Goal: Task Accomplishment & Management: Use online tool/utility

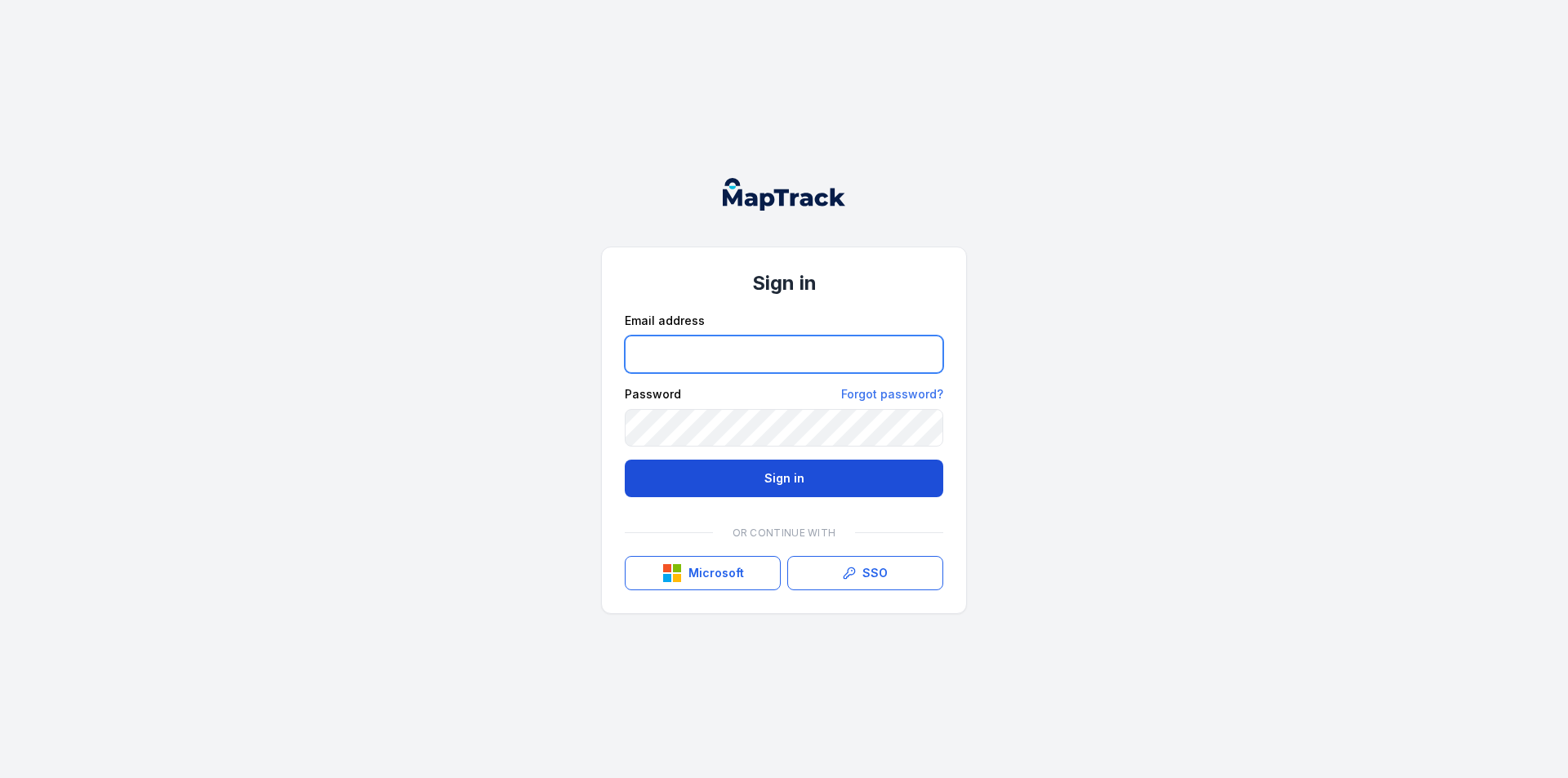
type input "**********"
click at [802, 466] on button "Sign in" at bounding box center [784, 478] width 319 height 38
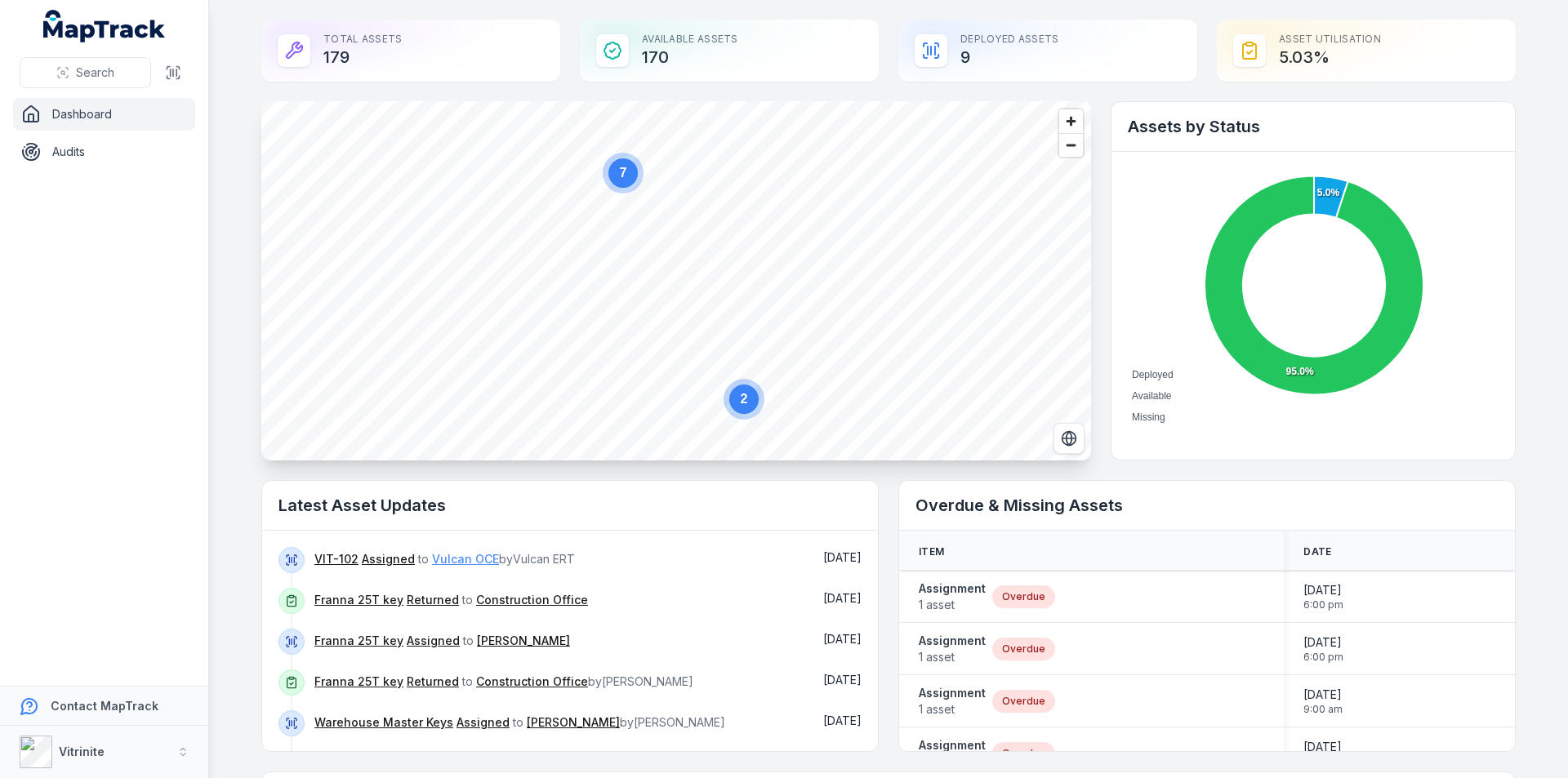
click at [434, 557] on link "Vulcan OCE" at bounding box center [465, 559] width 67 height 17
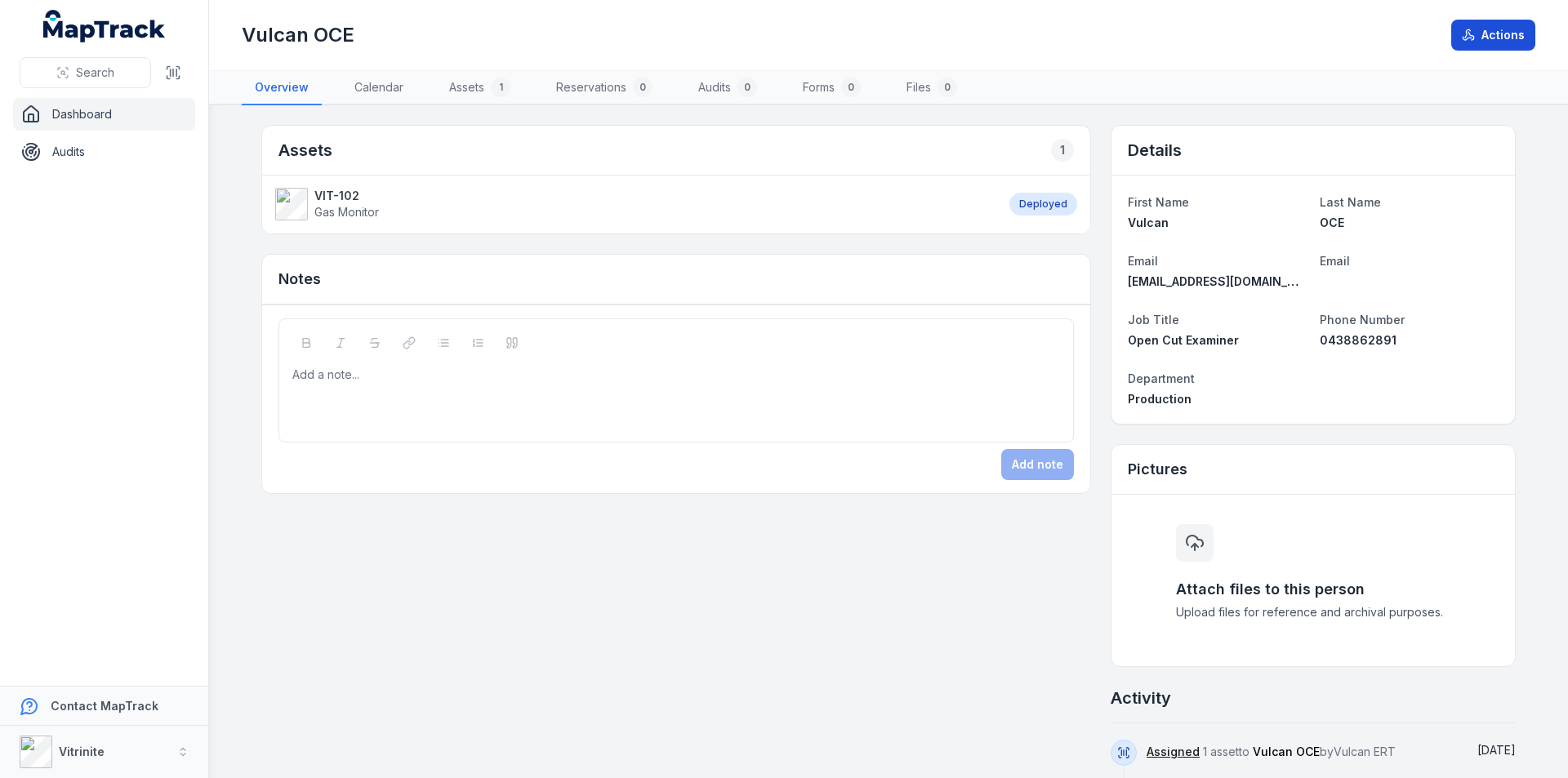
click at [1498, 33] on button "Actions" at bounding box center [1493, 35] width 84 height 31
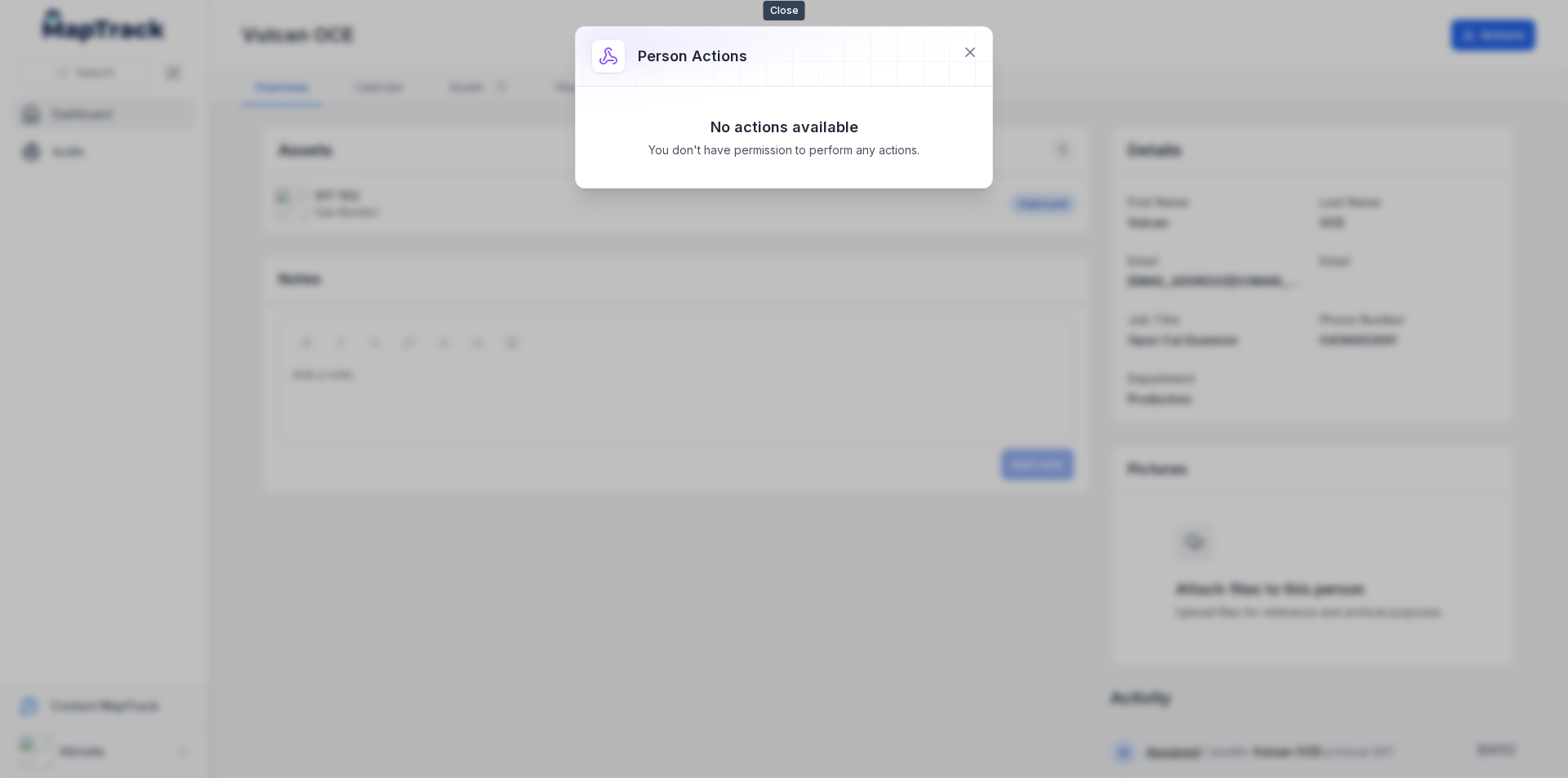
click at [951, 53] on div at bounding box center [784, 56] width 416 height 59
click at [972, 46] on icon at bounding box center [971, 53] width 17 height 17
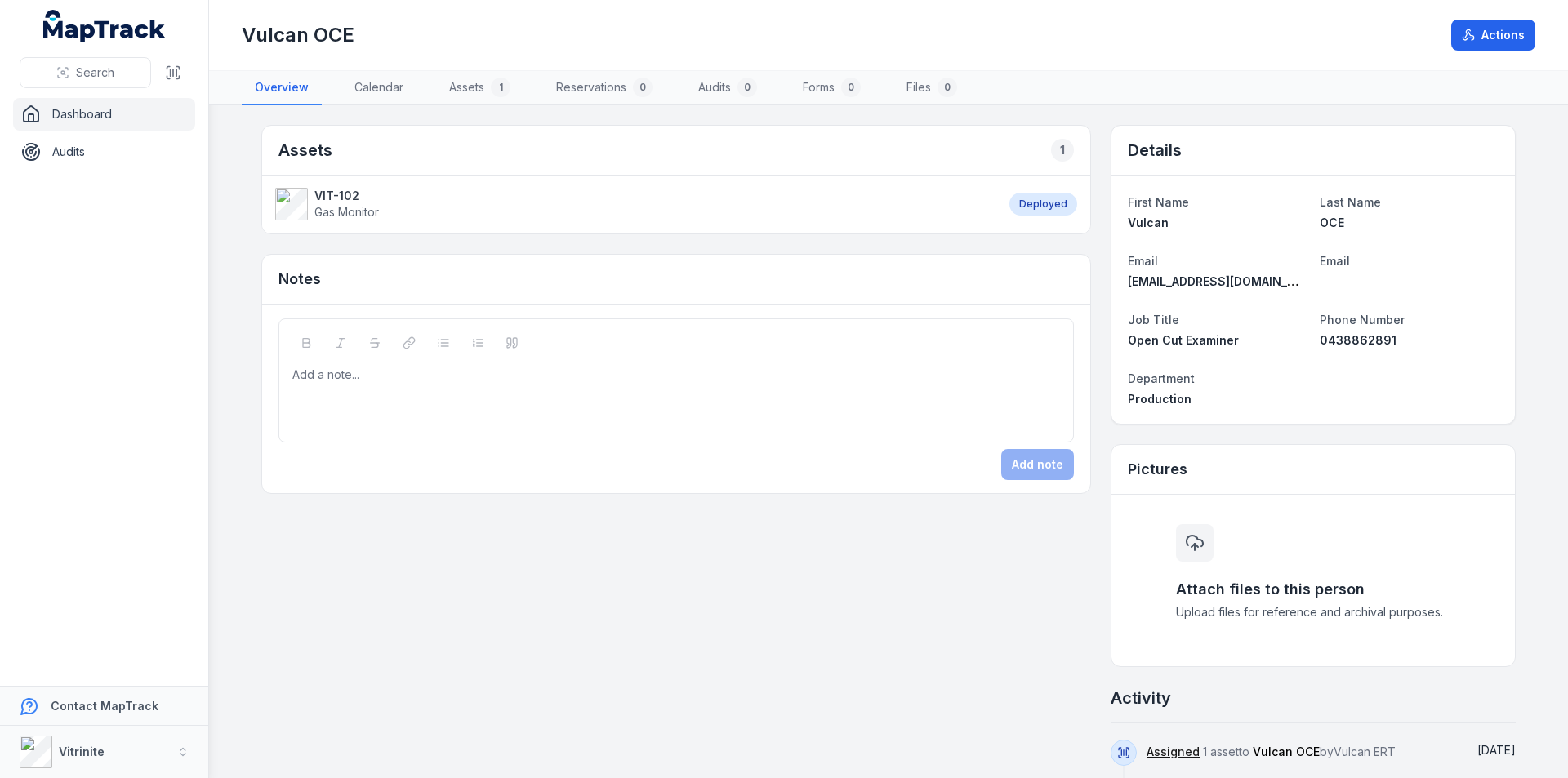
click at [343, 205] on span "Gas Monitor" at bounding box center [347, 211] width 65 height 14
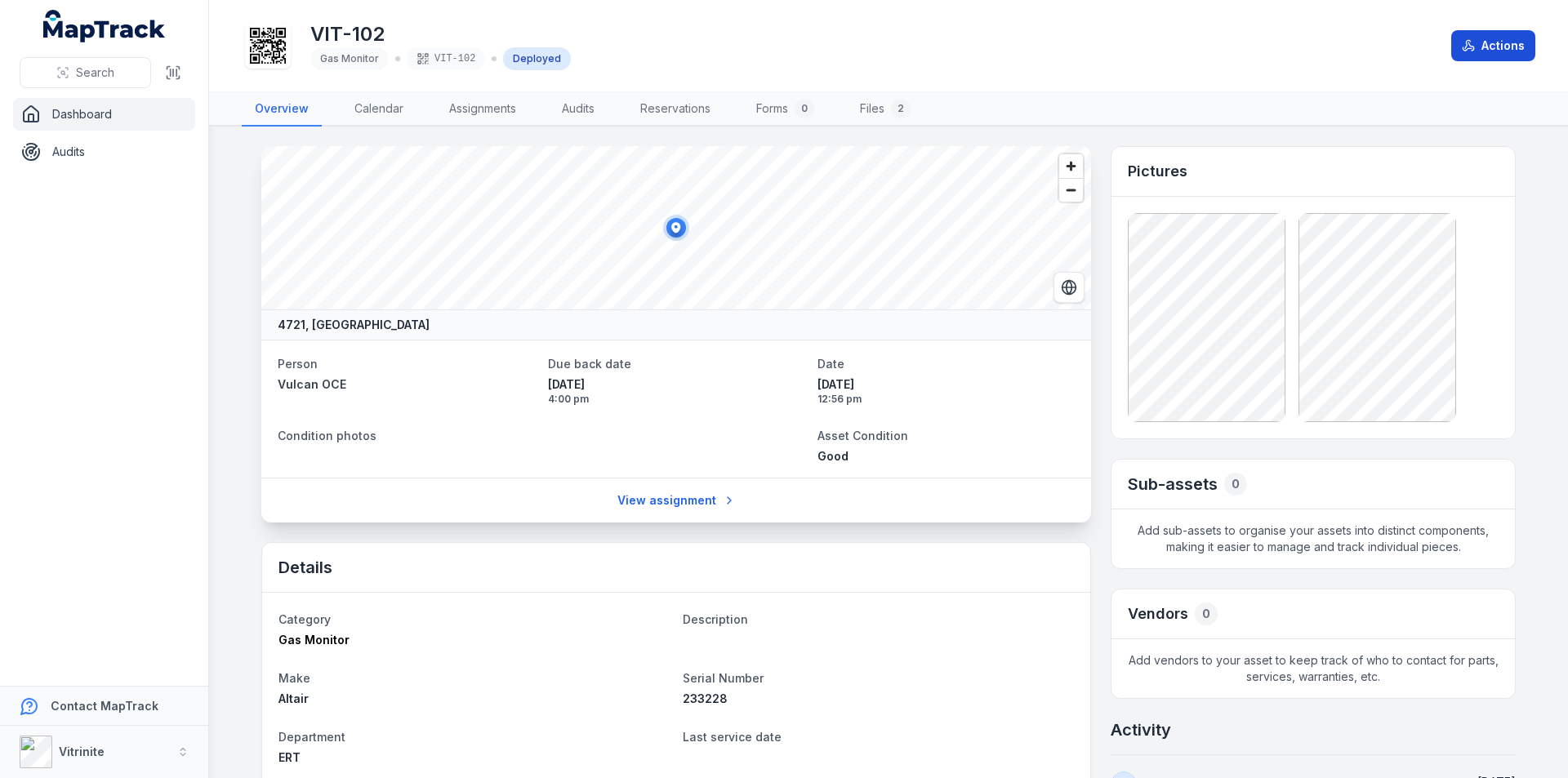
click at [1500, 39] on button "Actions" at bounding box center [1493, 46] width 84 height 31
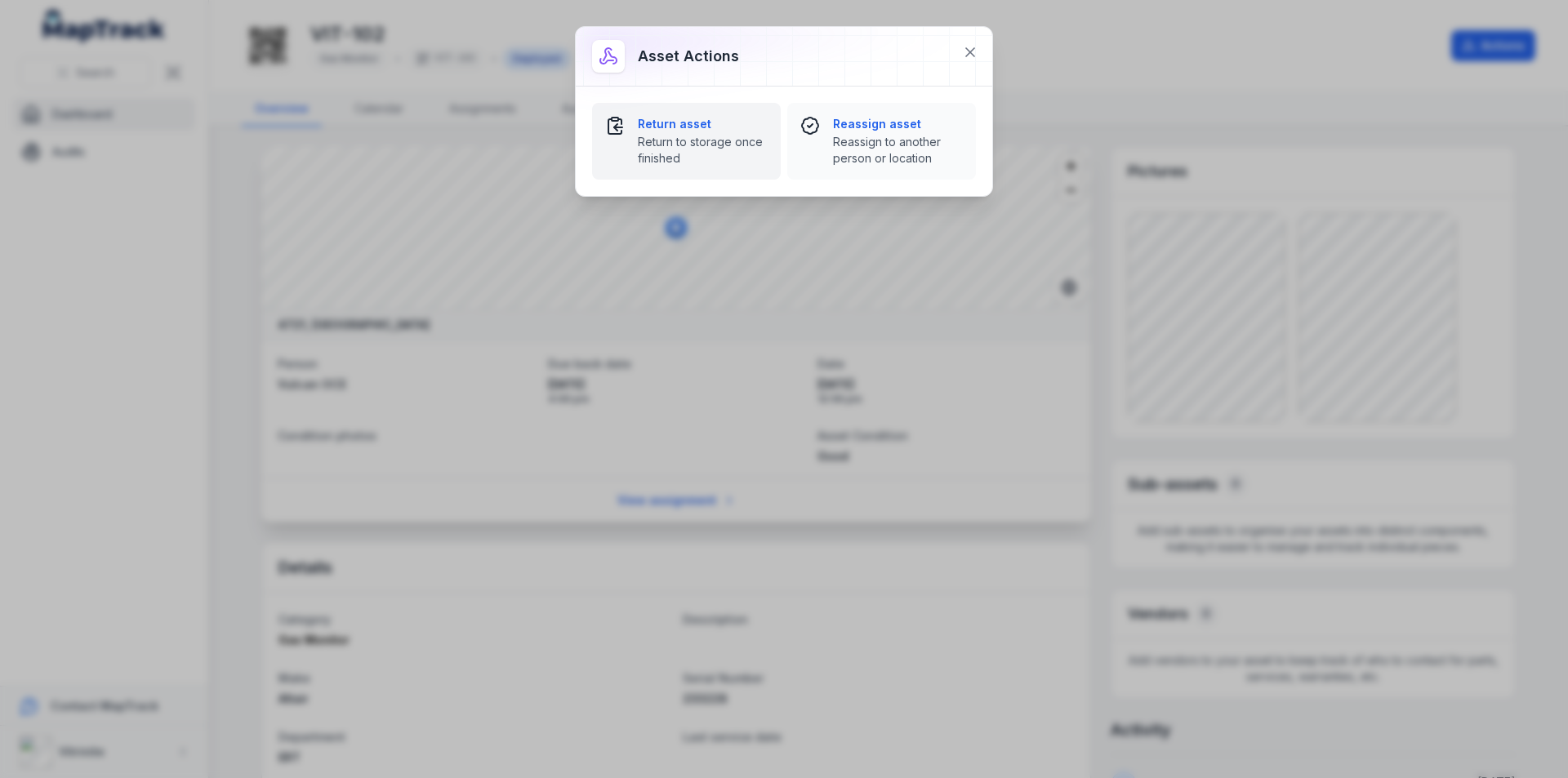
click at [675, 139] on span "Return to storage once finished" at bounding box center [703, 150] width 130 height 32
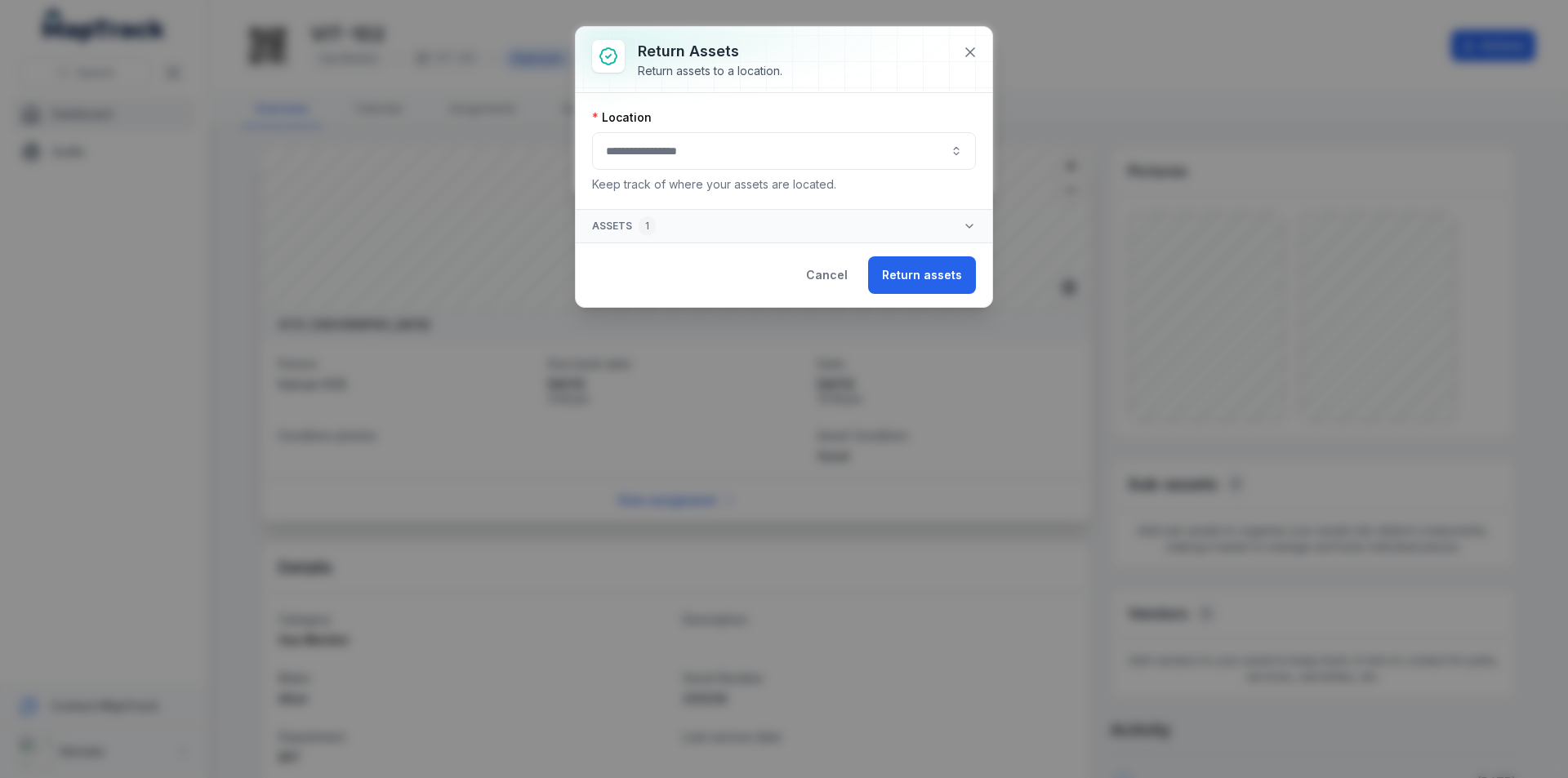
click at [958, 152] on button "button" at bounding box center [784, 150] width 384 height 38
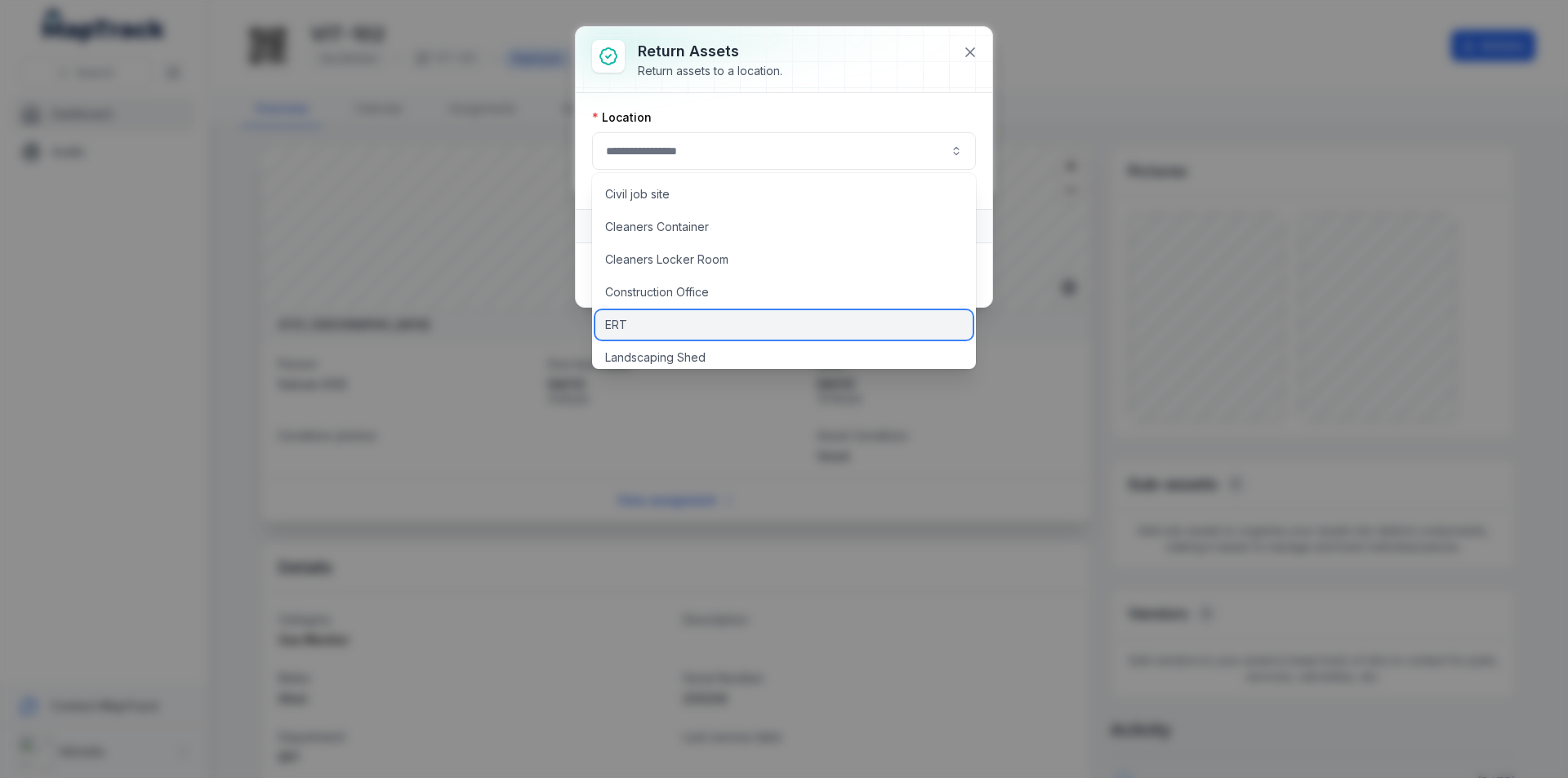
click at [633, 329] on div "ERT" at bounding box center [784, 325] width 378 height 30
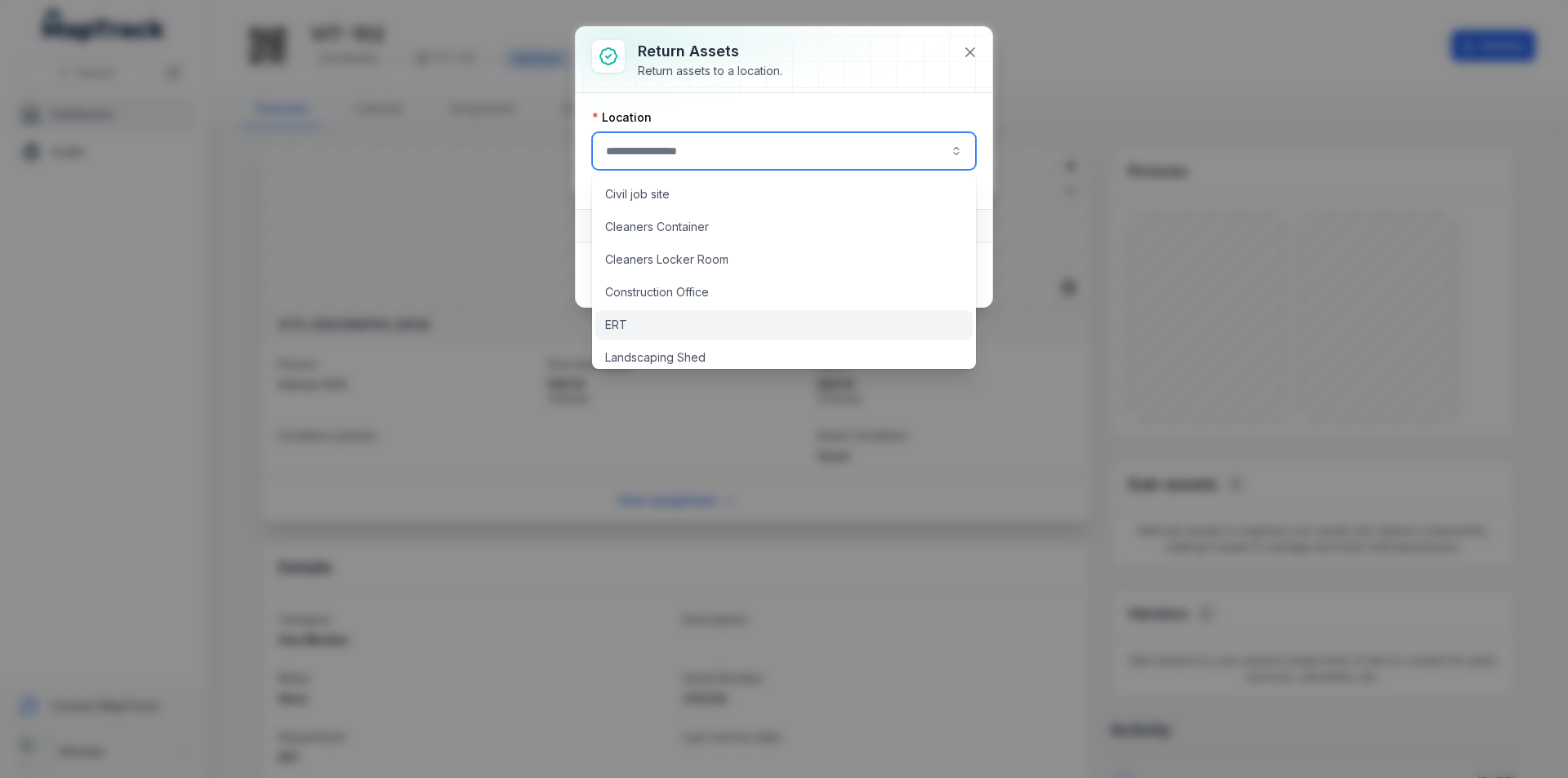
type input "***"
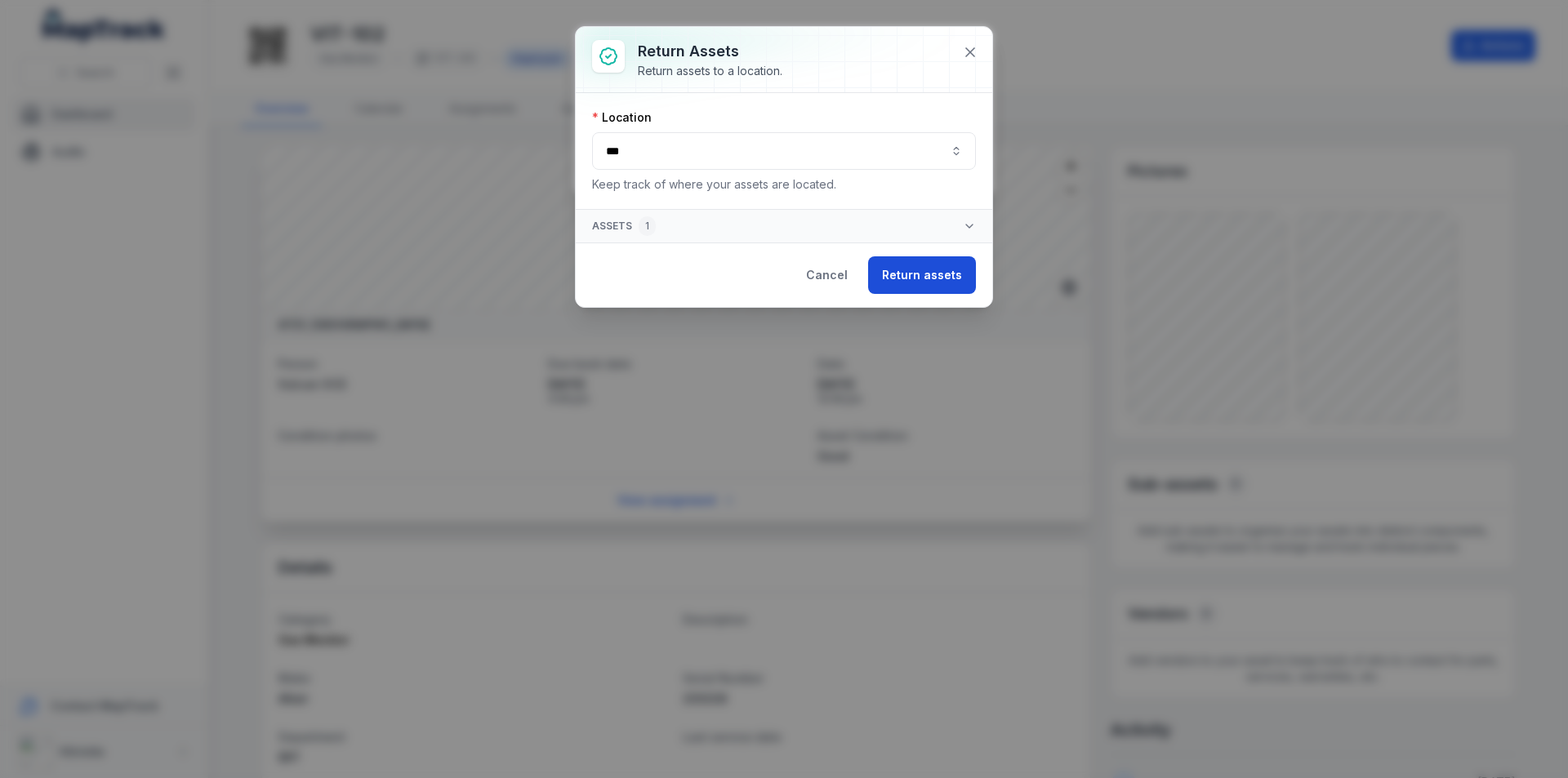
click at [926, 270] on button "Return assets" at bounding box center [922, 275] width 108 height 38
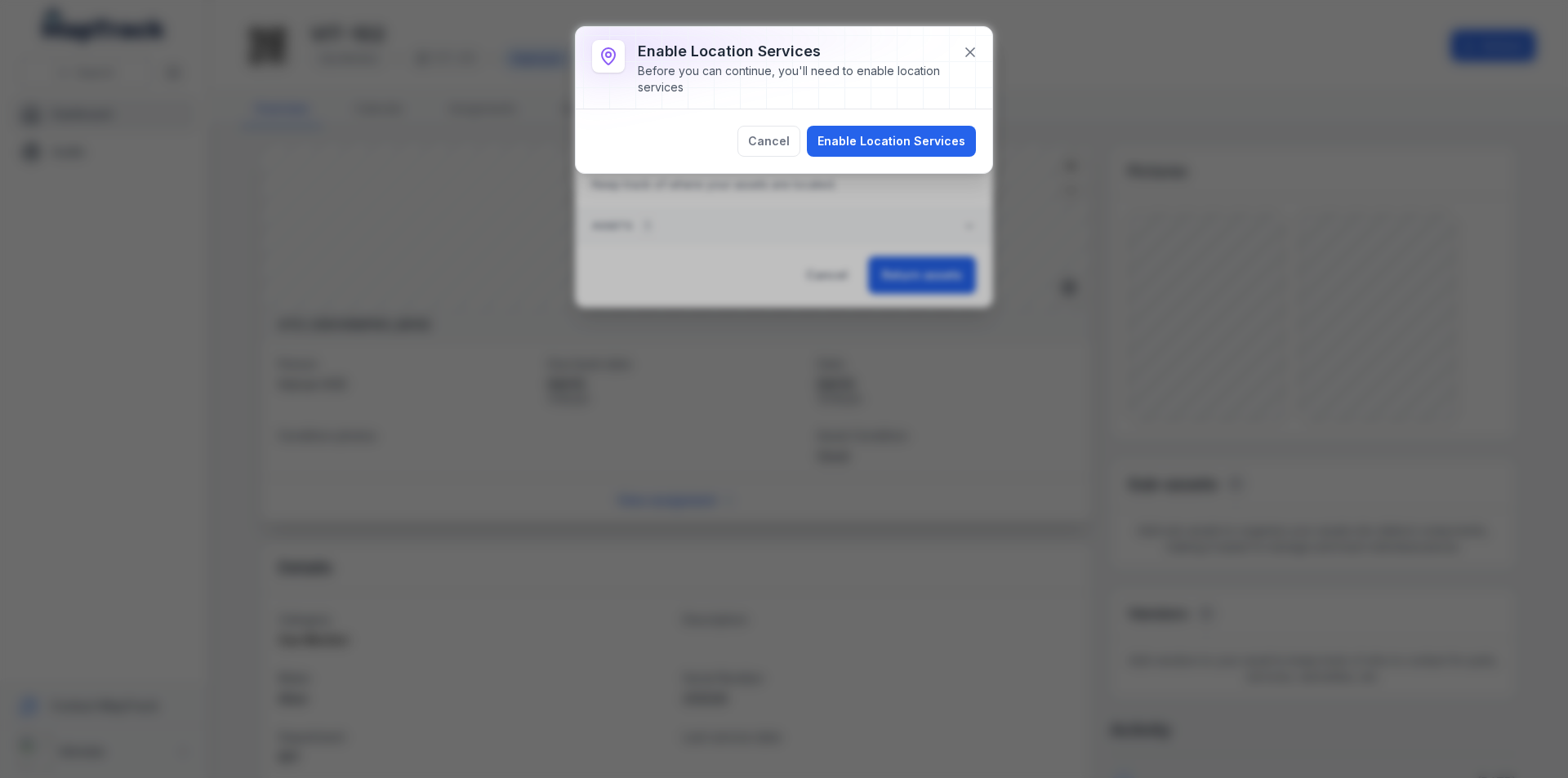
click at [863, 138] on button "Enable Location Services" at bounding box center [891, 141] width 169 height 31
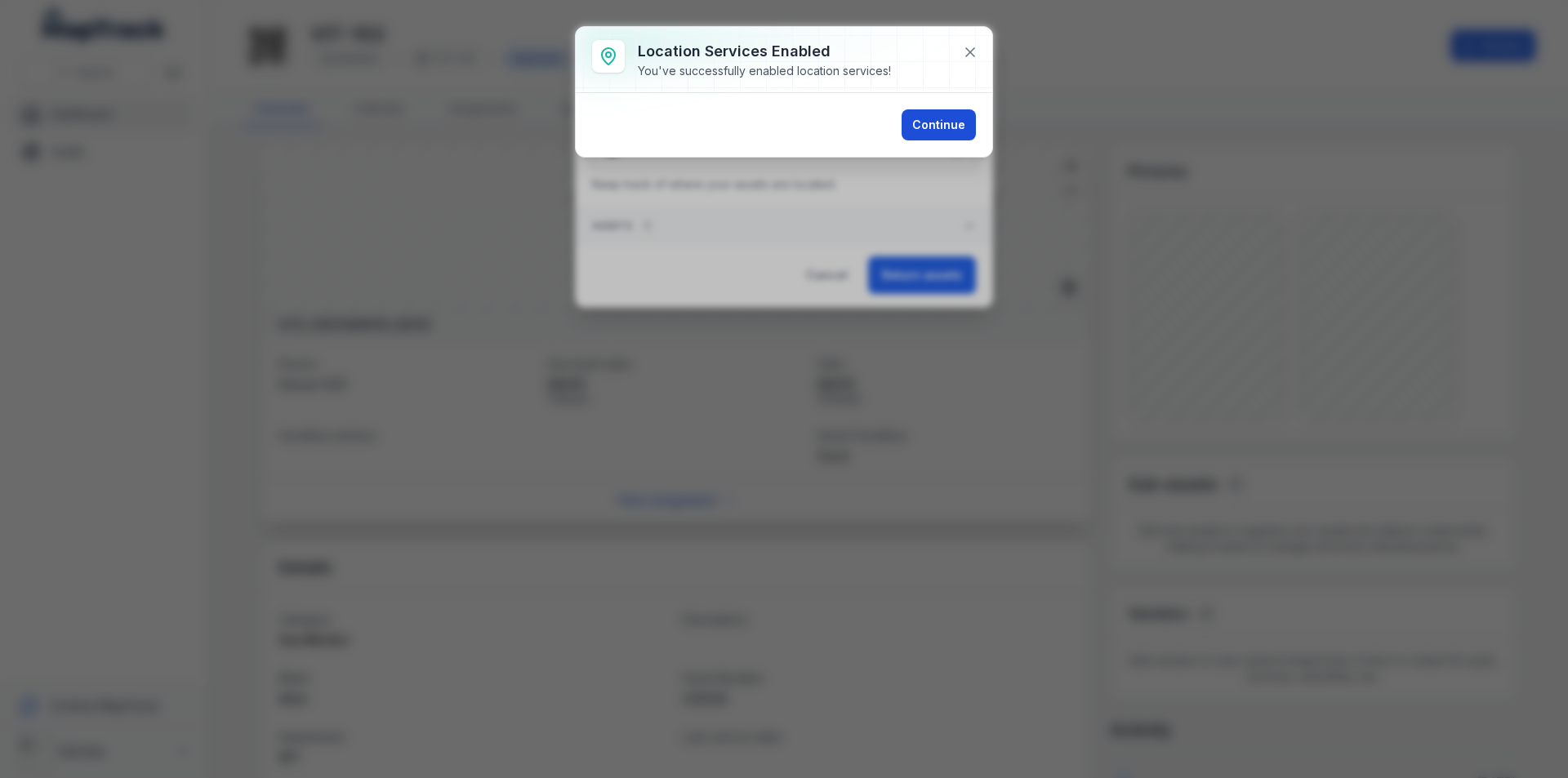
click at [956, 121] on button "Continue" at bounding box center [938, 126] width 74 height 31
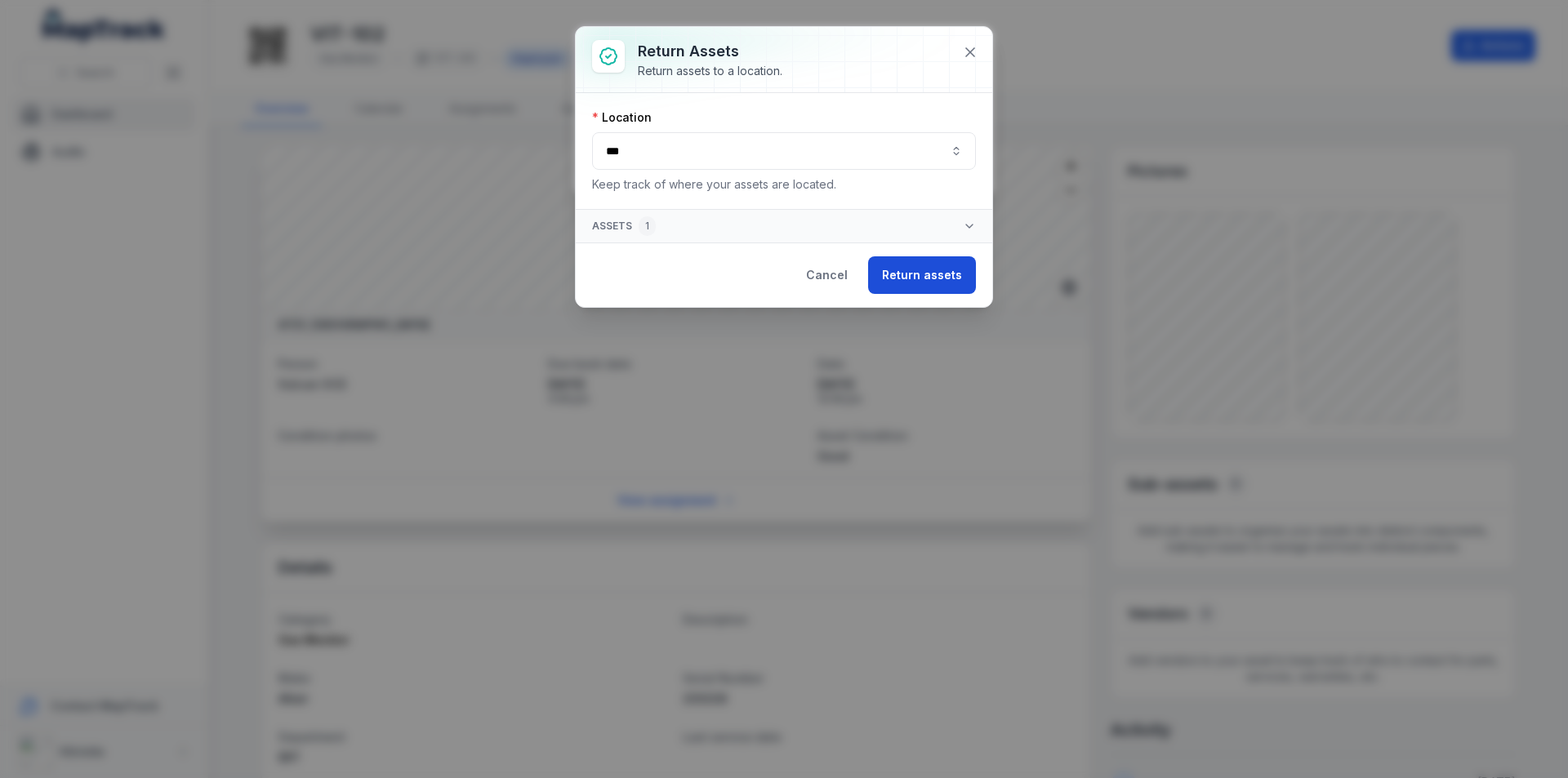
click at [908, 279] on button "Return assets" at bounding box center [922, 275] width 108 height 38
